Goal: Task Accomplishment & Management: Manage account settings

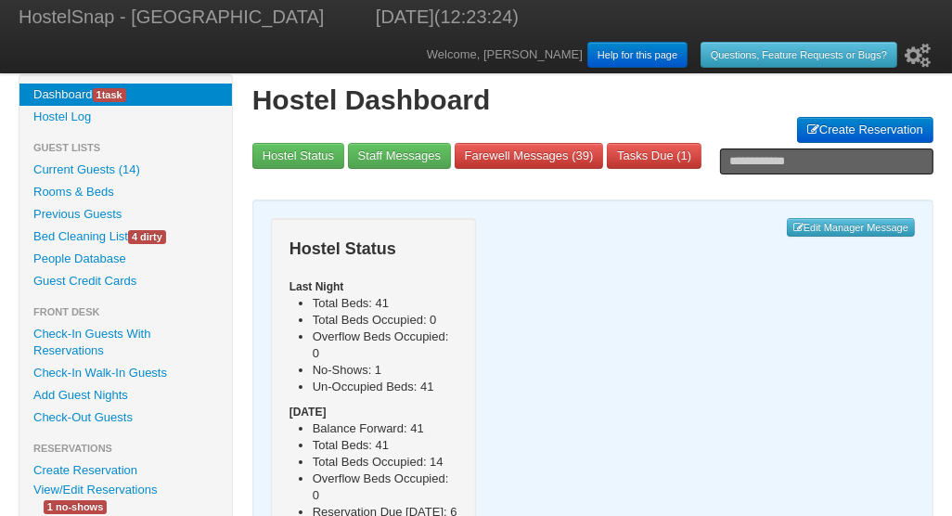
click at [104, 333] on link "Check-In Guests With Reservations" at bounding box center [125, 342] width 213 height 39
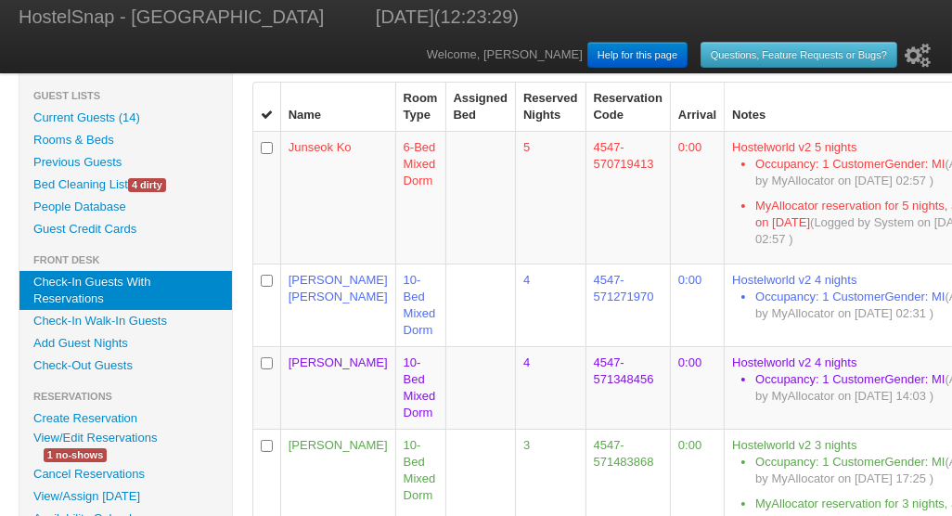
scroll to position [70, 0]
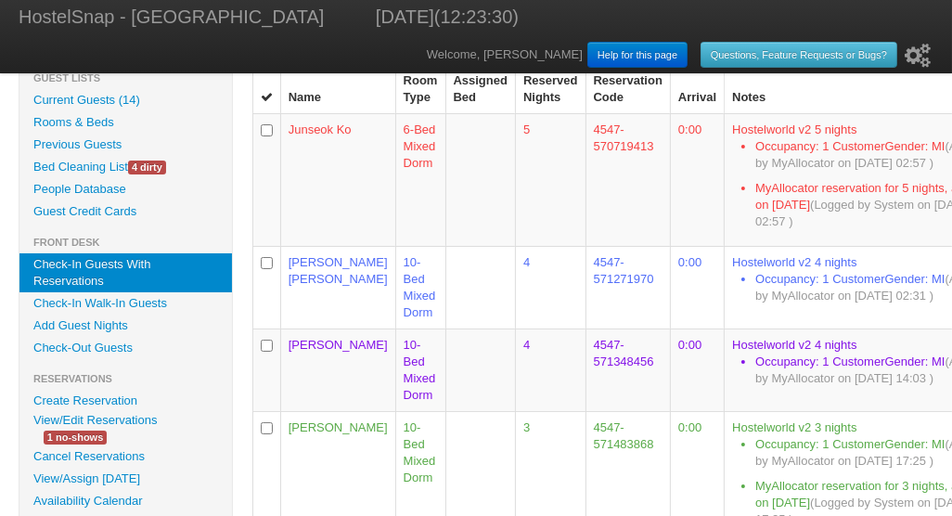
click at [121, 423] on link "View/Edit Reservations" at bounding box center [94, 419] width 151 height 19
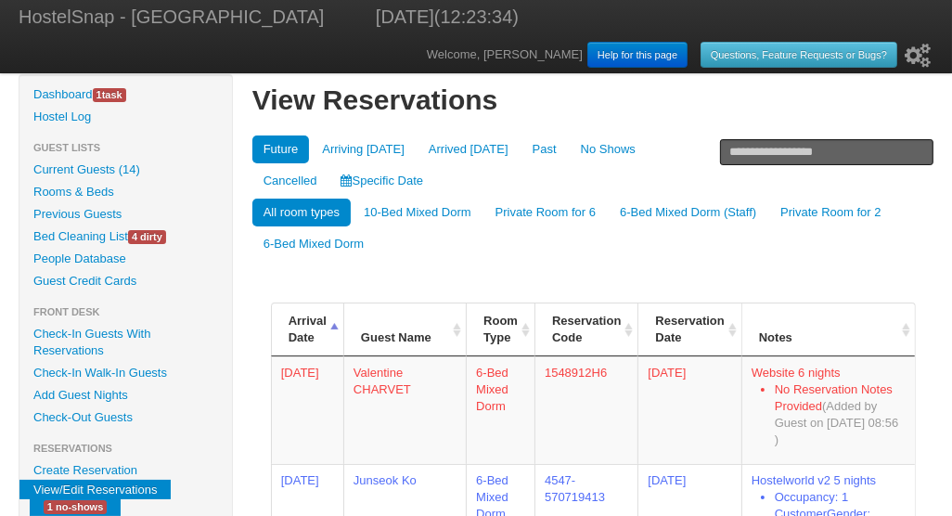
click at [330, 182] on link "Specific Date" at bounding box center [382, 181] width 105 height 28
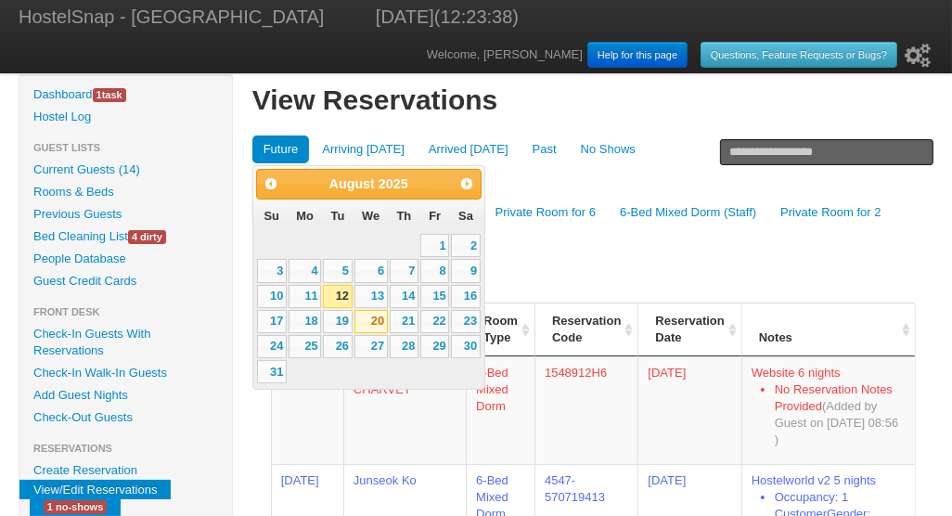
click at [377, 321] on link "20" at bounding box center [371, 321] width 33 height 23
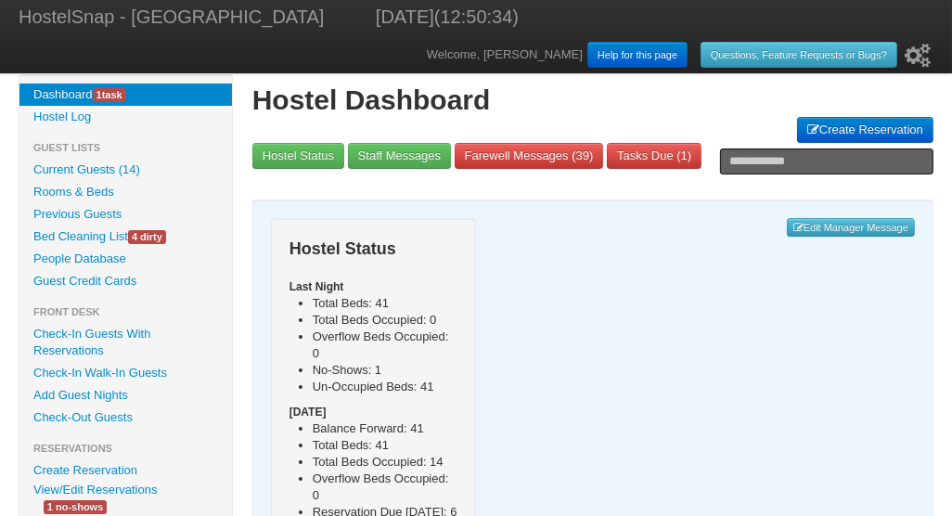
click at [57, 331] on link "Check-In Guests With Reservations" at bounding box center [125, 342] width 213 height 39
